Goal: Task Accomplishment & Management: Manage account settings

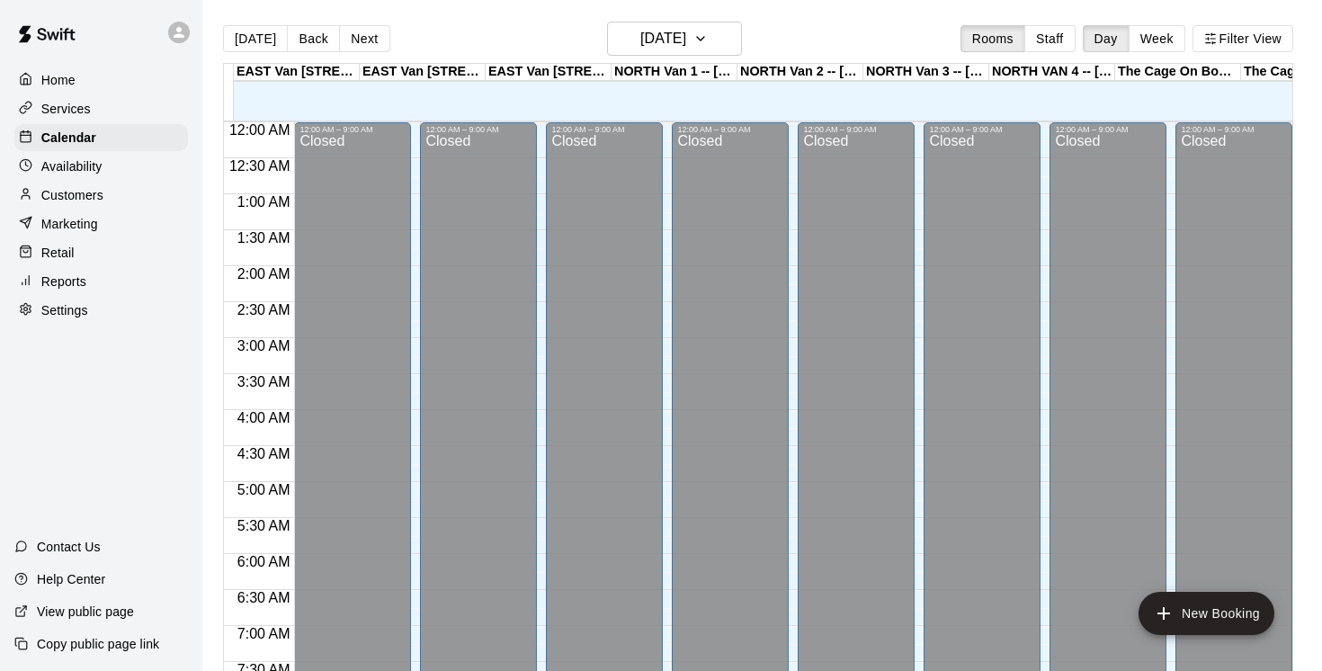
scroll to position [588, 0]
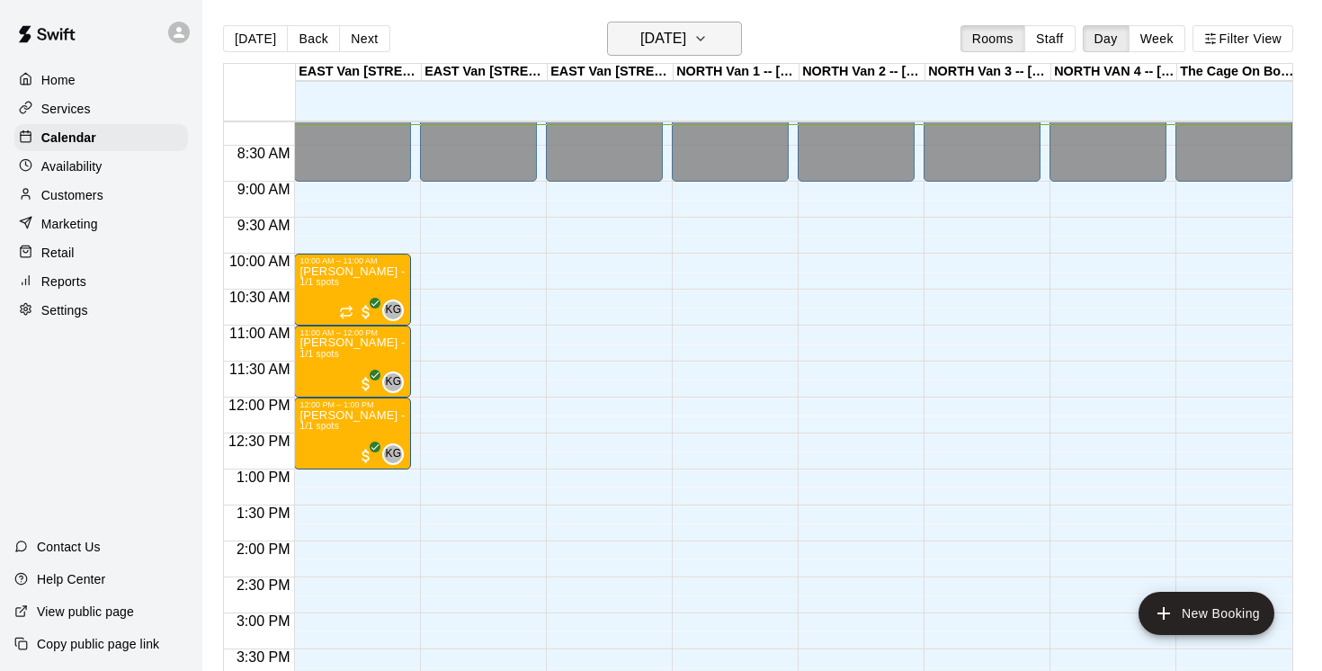
click at [708, 40] on icon "button" at bounding box center [700, 39] width 14 height 22
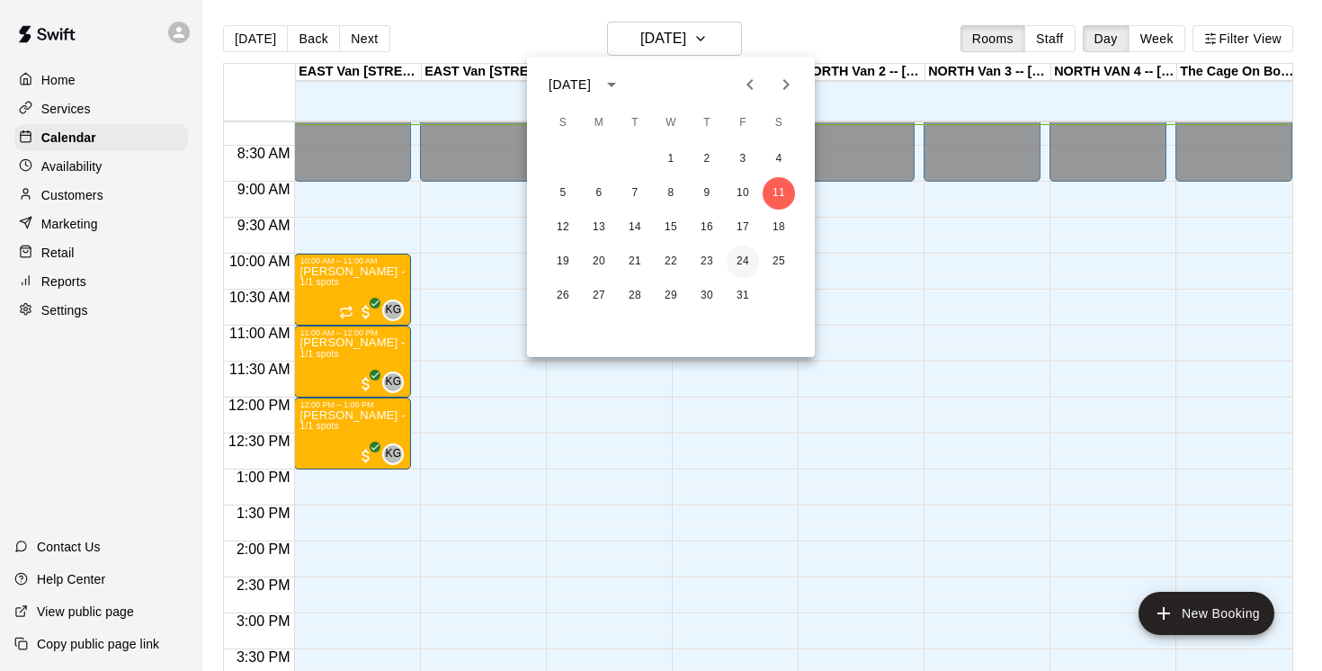
click at [741, 259] on button "24" at bounding box center [742, 261] width 32 height 32
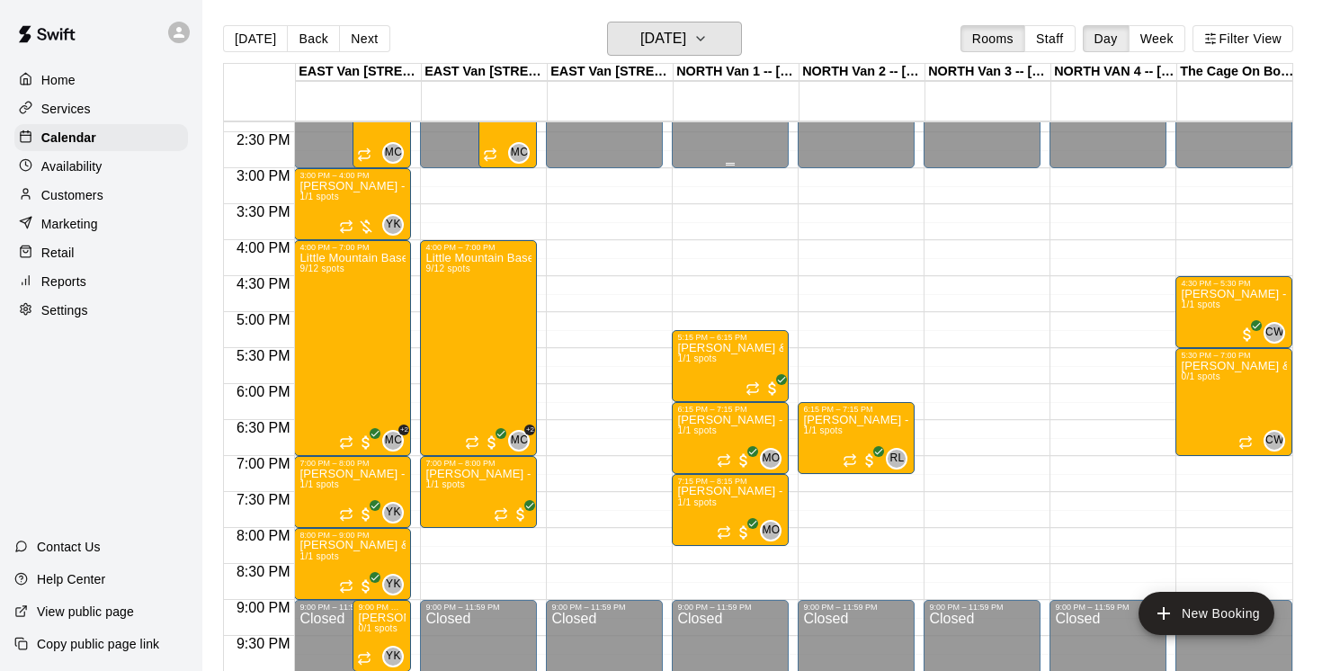
scroll to position [1054, 0]
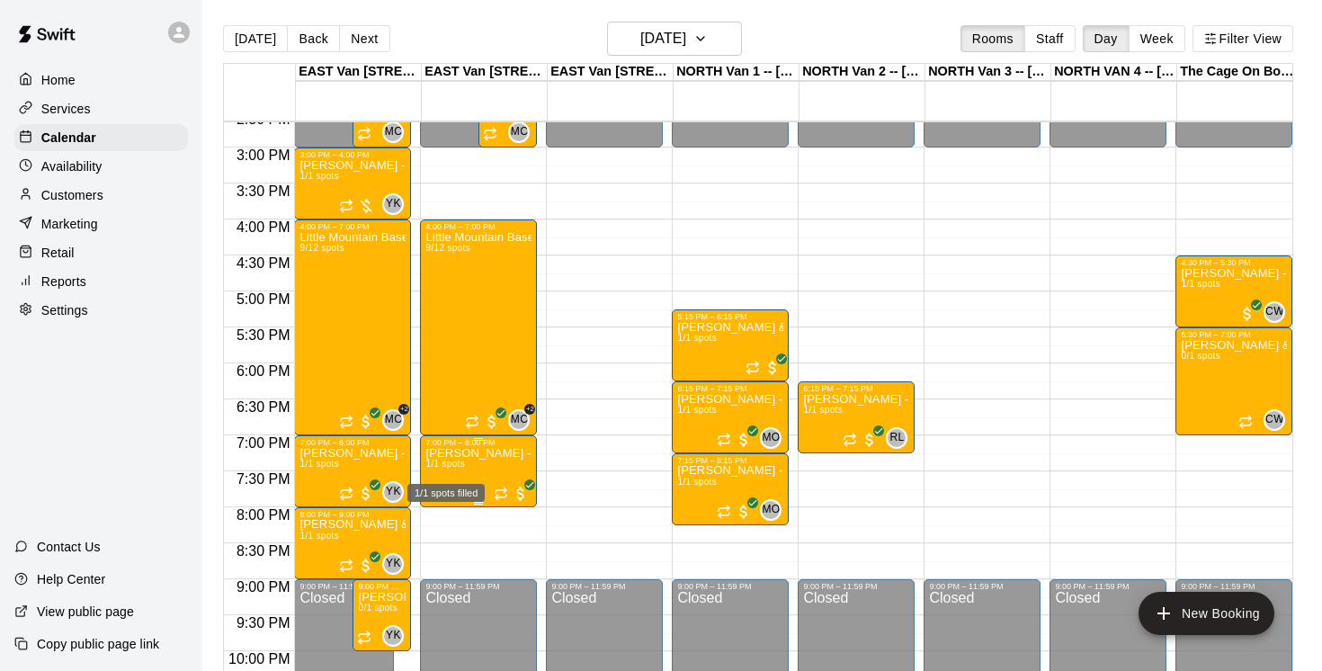
click at [454, 471] on div "1/1 spots filled" at bounding box center [445, 487] width 81 height 32
click at [420, 577] on icon "delete" at bounding box center [423, 574] width 13 height 16
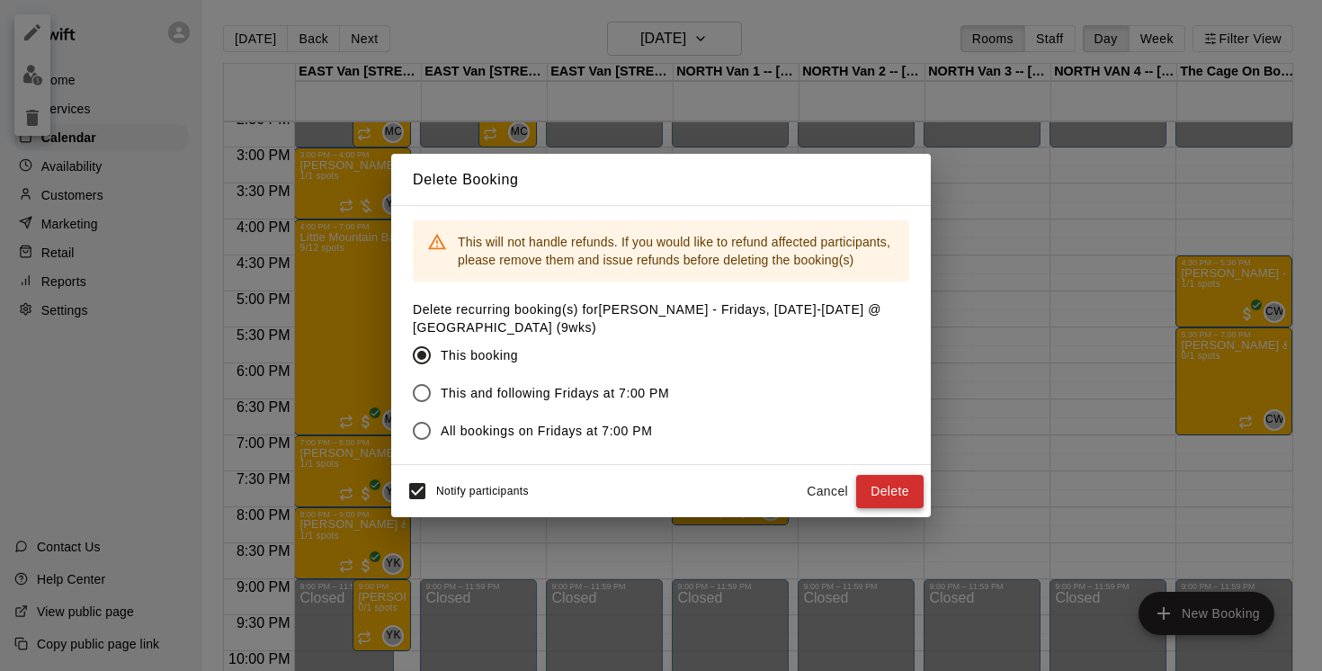
click at [878, 487] on button "Delete" at bounding box center [889, 491] width 67 height 33
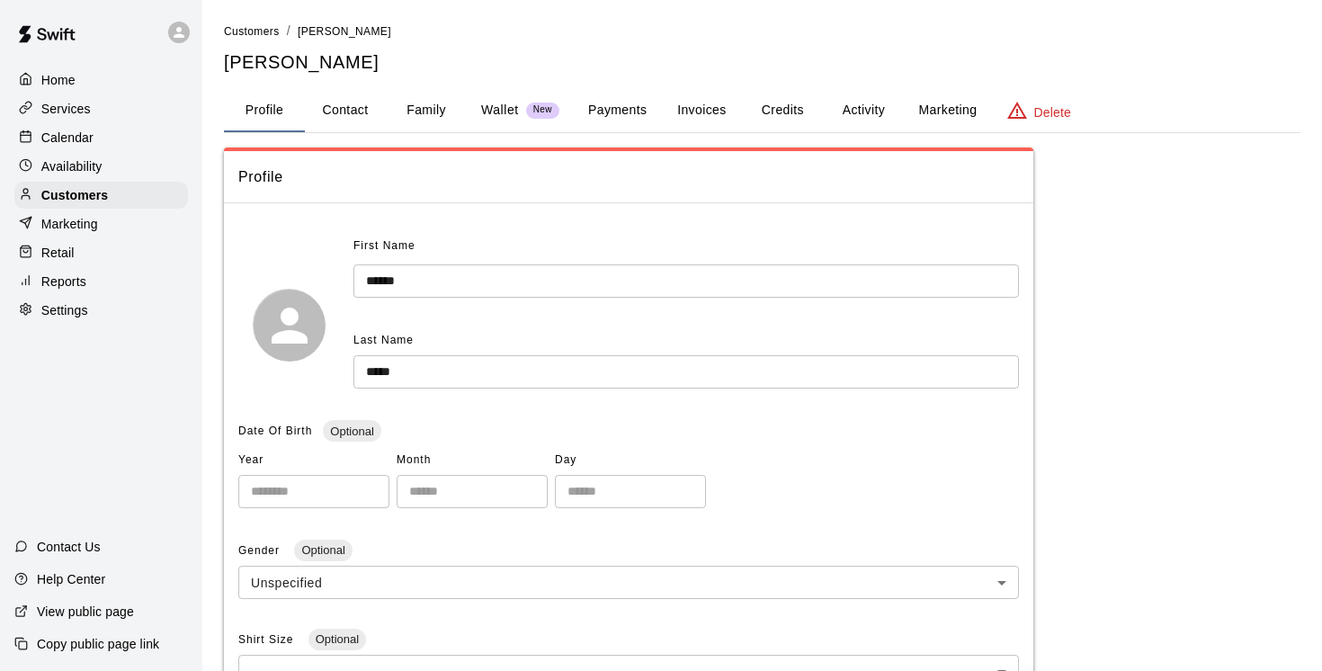
click at [500, 107] on p "Wallet" at bounding box center [500, 110] width 38 height 19
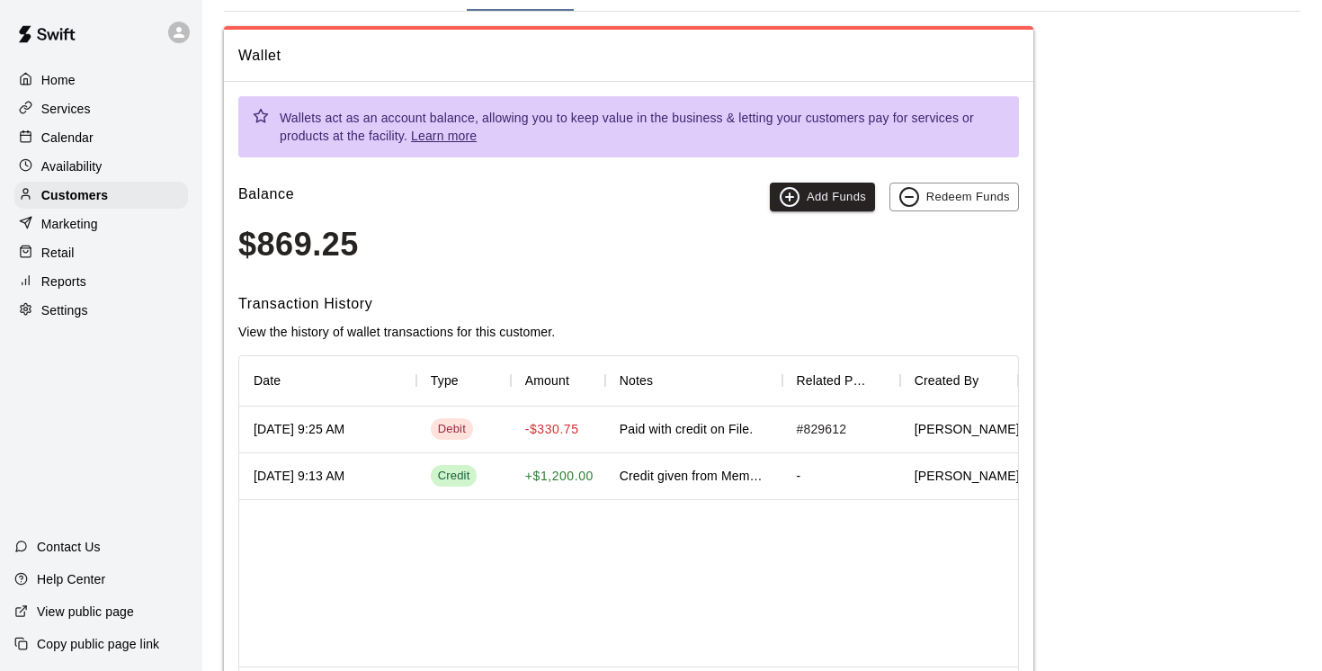
scroll to position [218, 0]
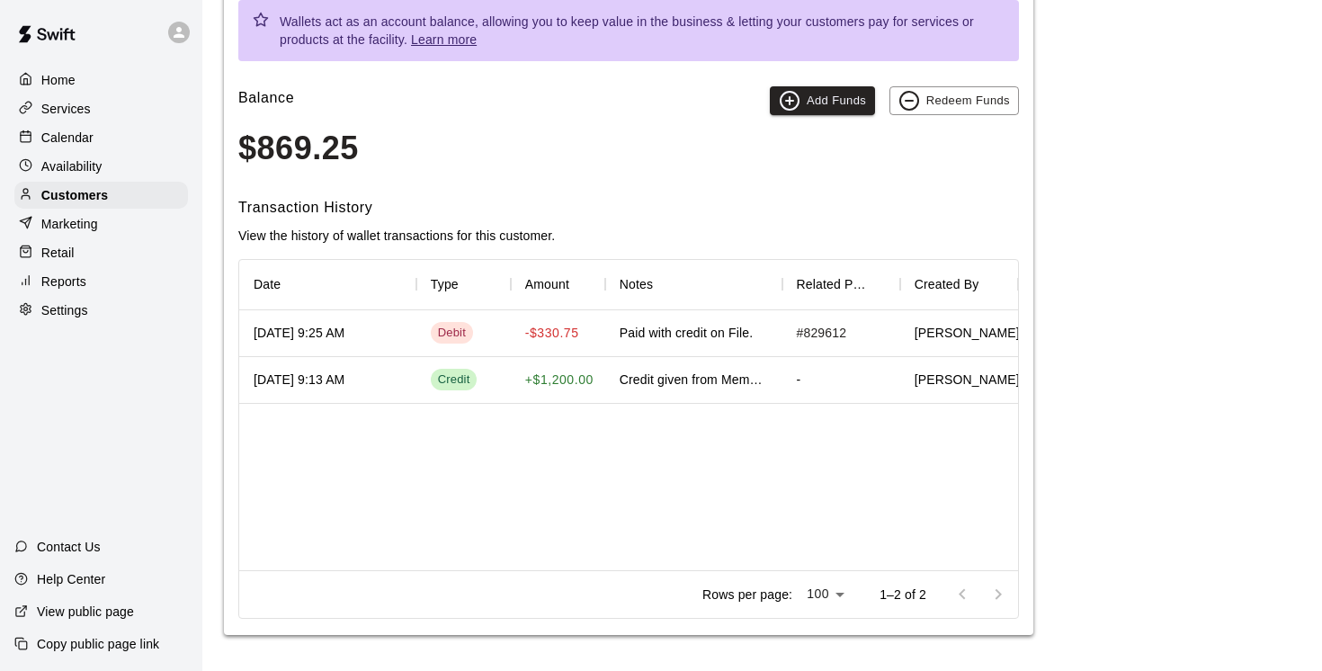
click at [734, 394] on div "Credit given from Membership (unable to do mid week group sessions)" at bounding box center [693, 380] width 177 height 47
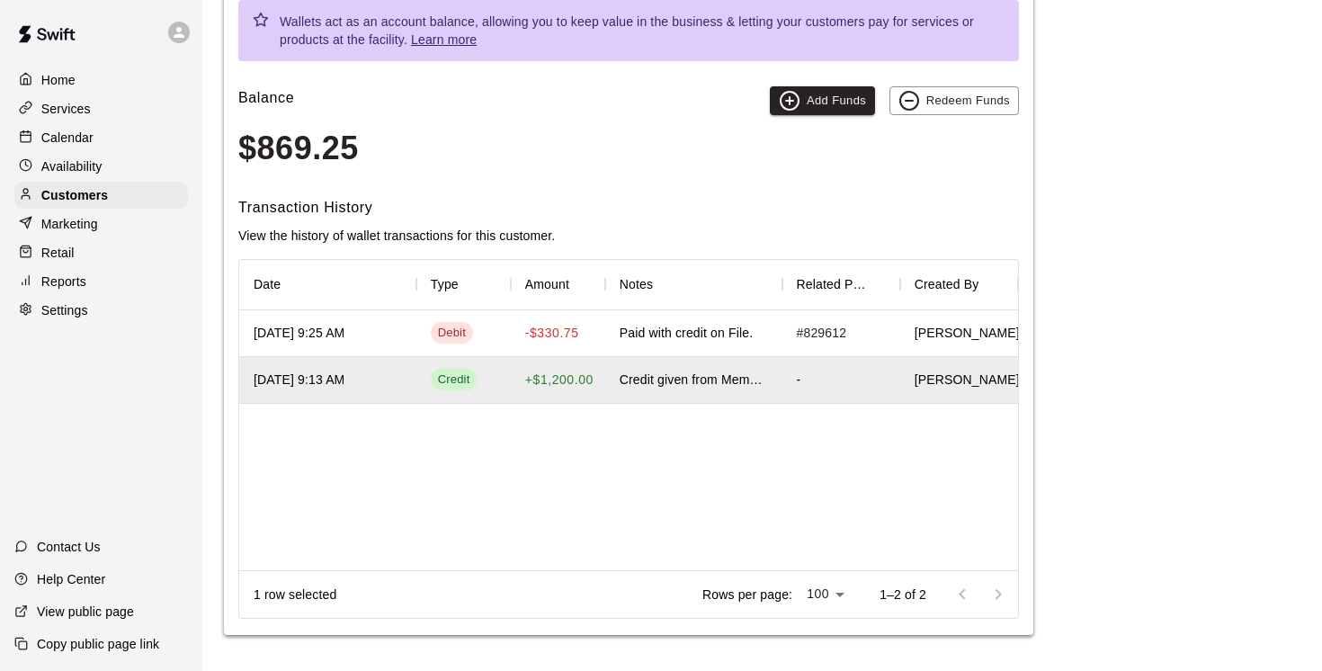
click at [734, 394] on div "Credit given from Membership (unable to do mid week group sessions)" at bounding box center [693, 380] width 177 height 47
click at [100, 605] on p "View public page" at bounding box center [85, 611] width 97 height 18
click at [88, 195] on p "Customers" at bounding box center [74, 195] width 67 height 18
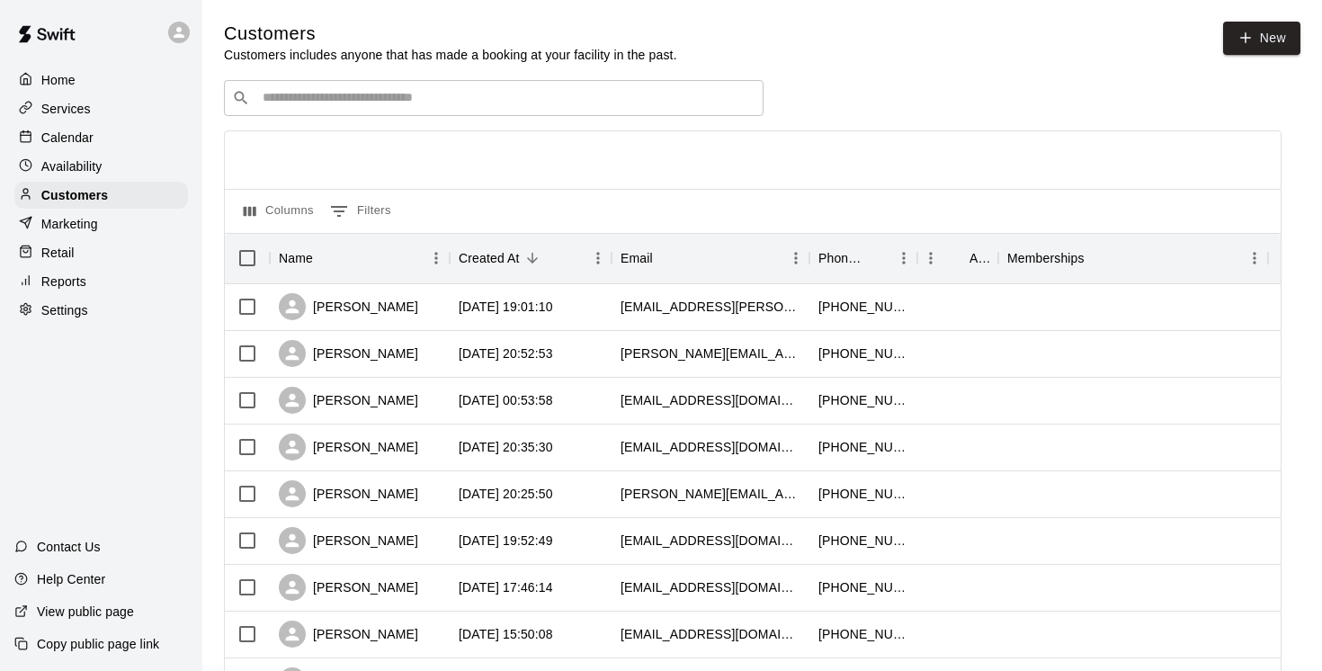
click at [400, 105] on input "Search customers by name or email" at bounding box center [506, 98] width 498 height 18
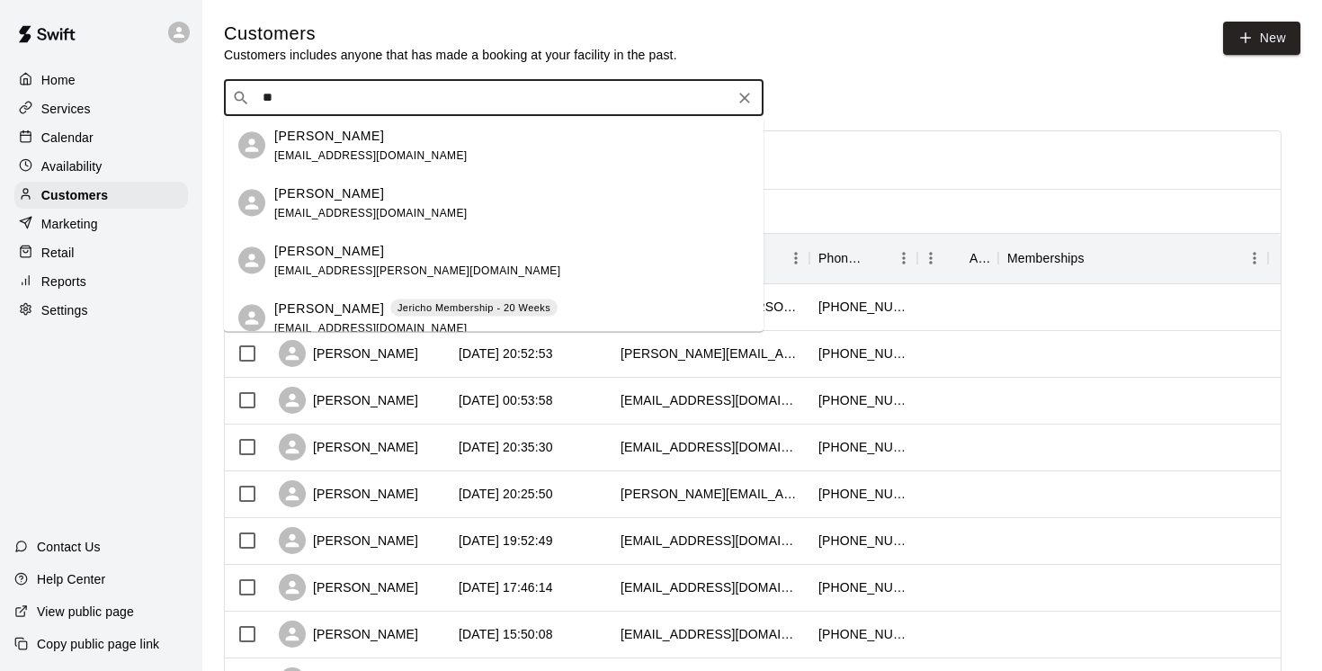
type input "*"
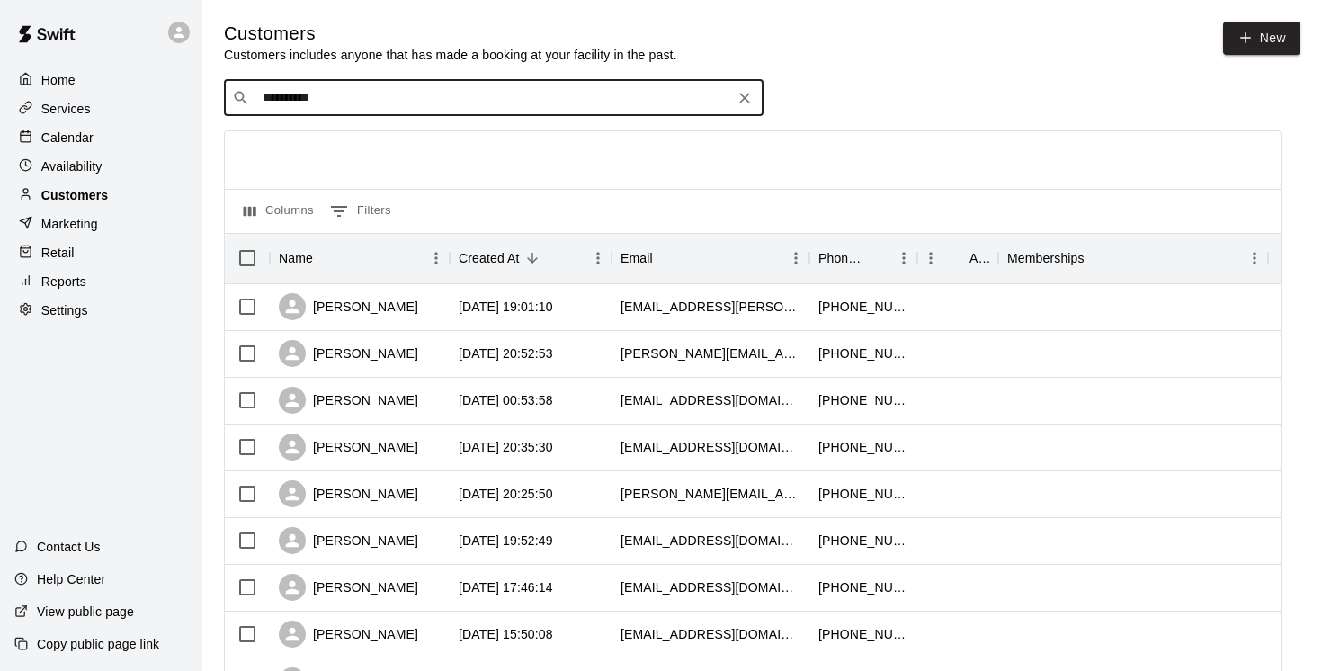
click at [106, 198] on p "Customers" at bounding box center [74, 195] width 67 height 18
drag, startPoint x: 343, startPoint y: 99, endPoint x: 174, endPoint y: 71, distance: 172.2
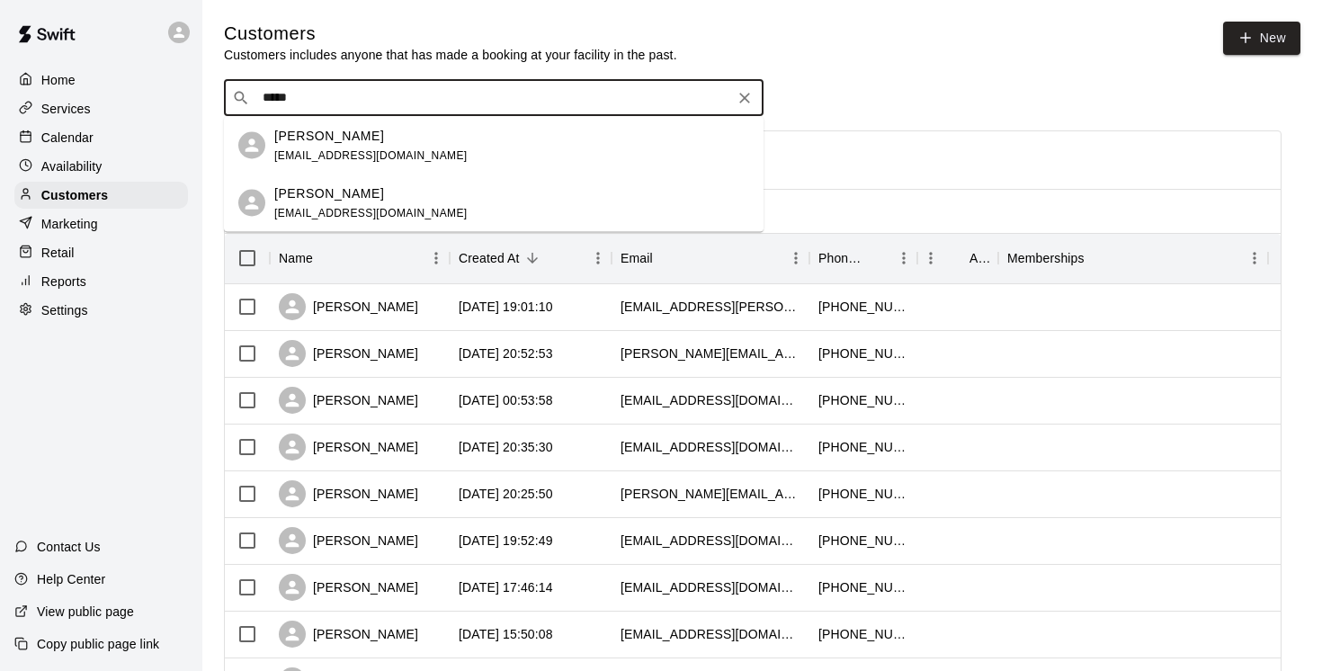
type input "*****"
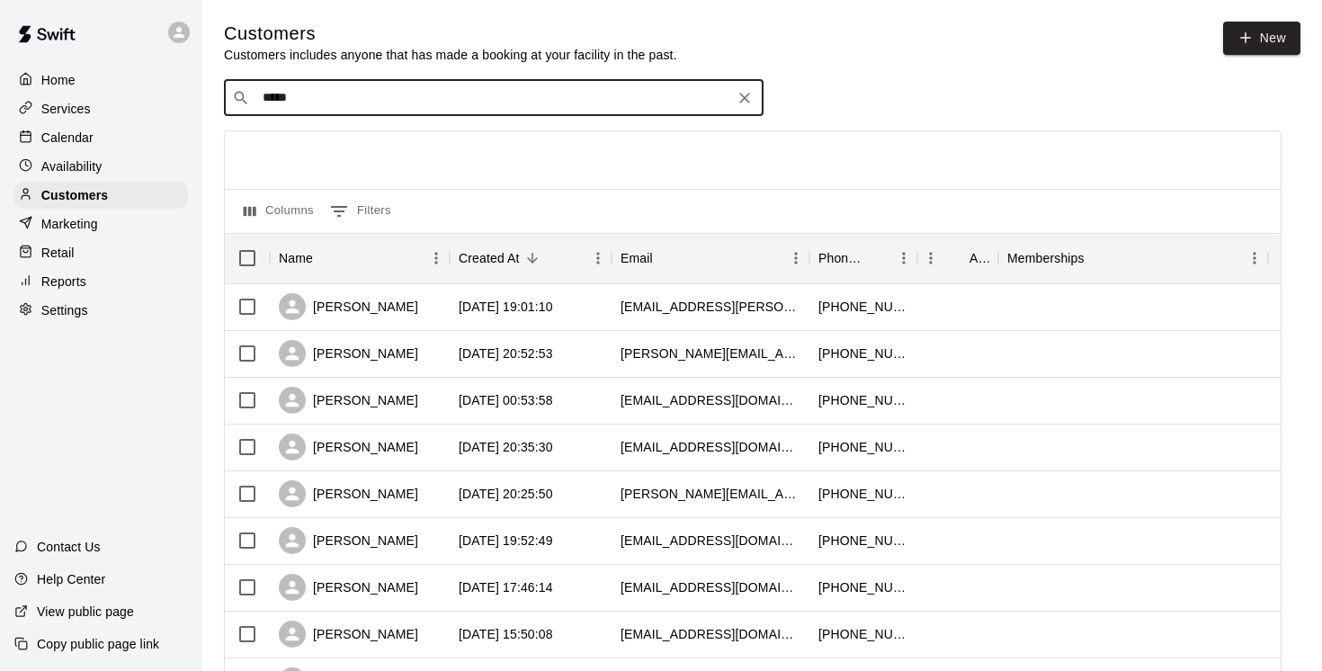
click at [68, 108] on p "Services" at bounding box center [65, 109] width 49 height 18
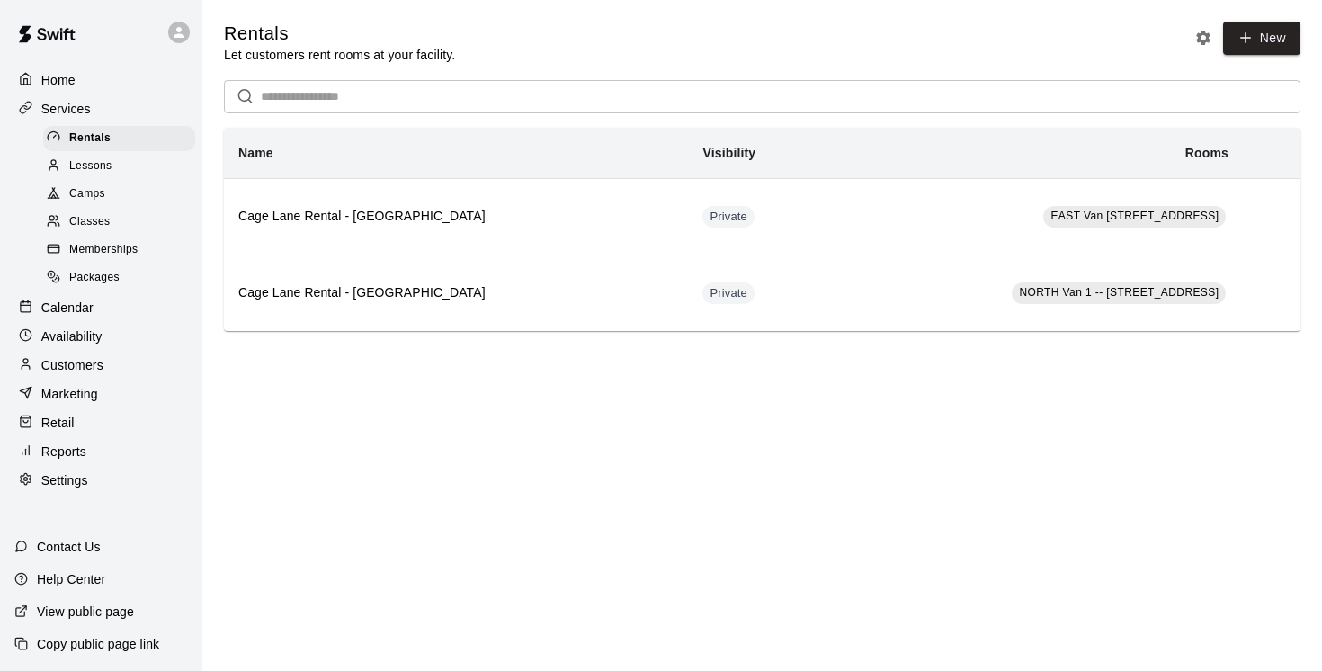
click at [92, 194] on span "Camps" at bounding box center [87, 194] width 36 height 18
